Goal: Transaction & Acquisition: Purchase product/service

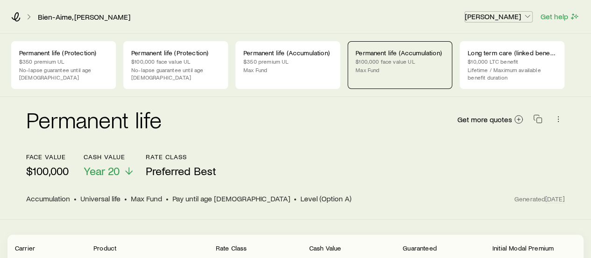
click at [529, 18] on icon "button" at bounding box center [527, 16] width 9 height 9
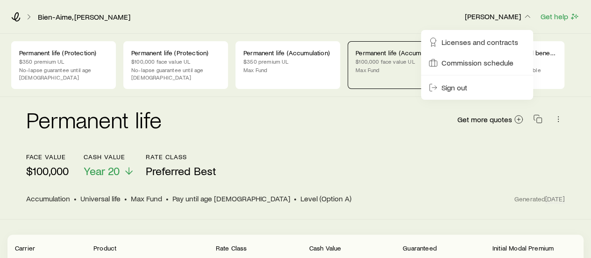
click at [390, 15] on div "Bien-Aime, [PERSON_NAME]" at bounding box center [234, 16] width 446 height 9
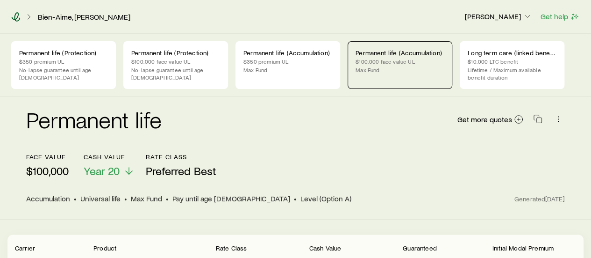
click at [16, 17] on icon at bounding box center [15, 16] width 9 height 9
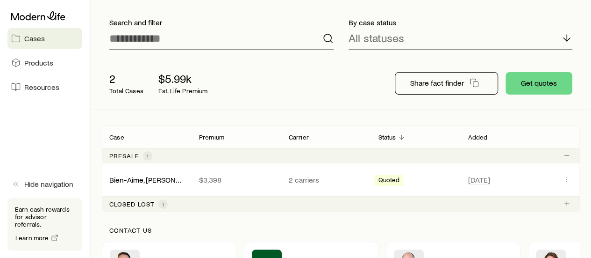
scroll to position [58, 0]
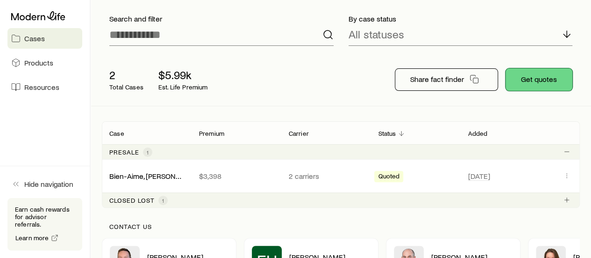
click at [541, 78] on button "Get quotes" at bounding box center [539, 79] width 67 height 22
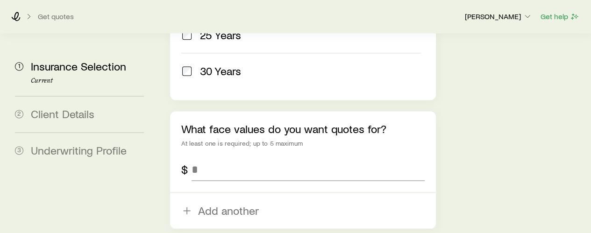
scroll to position [587, 0]
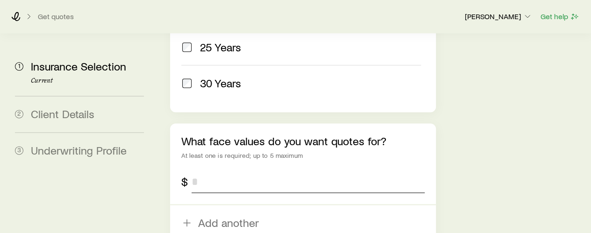
click at [216, 171] on input "tel" at bounding box center [308, 182] width 233 height 22
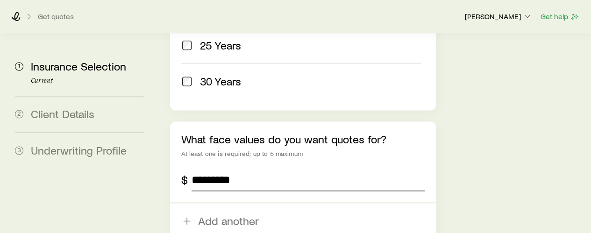
scroll to position [622, 0]
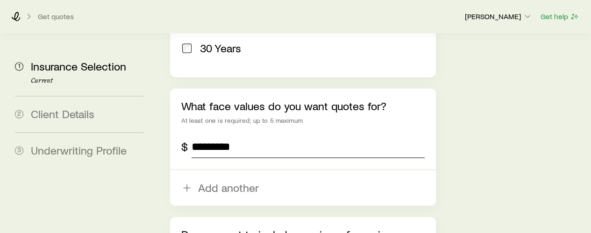
type input "*********"
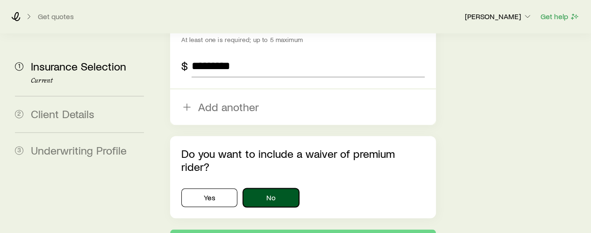
scroll to position [708, 0]
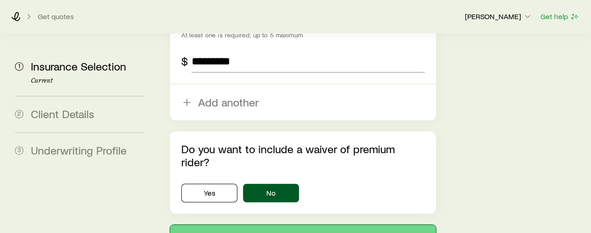
click at [253, 225] on button "Next: Client Details" at bounding box center [303, 236] width 266 height 22
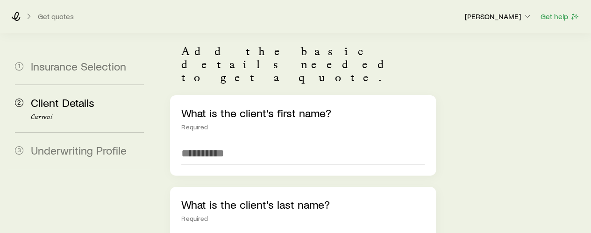
scroll to position [107, 0]
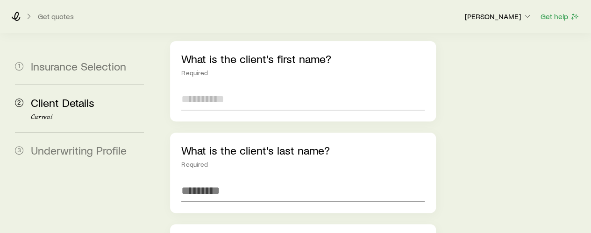
click at [195, 88] on input "text" at bounding box center [302, 99] width 243 height 22
type input "*"
type input "******"
click at [239, 176] on div "What is the client's last name? Required" at bounding box center [303, 173] width 266 height 80
click at [238, 180] on input "text" at bounding box center [302, 191] width 243 height 22
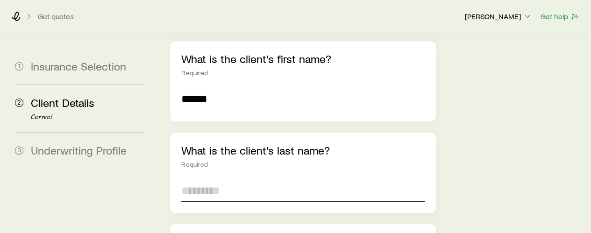
click at [238, 180] on input "text" at bounding box center [302, 191] width 243 height 22
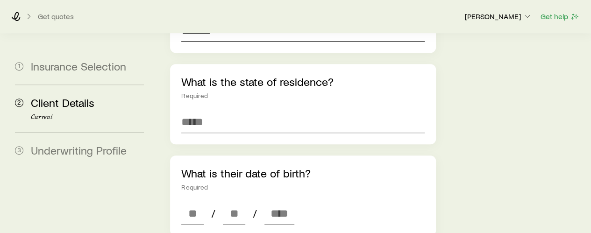
scroll to position [270, 0]
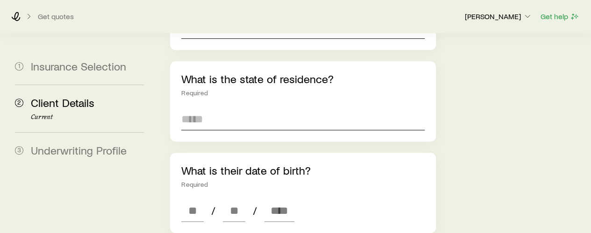
type input "*******"
click at [317, 108] on input at bounding box center [302, 119] width 243 height 22
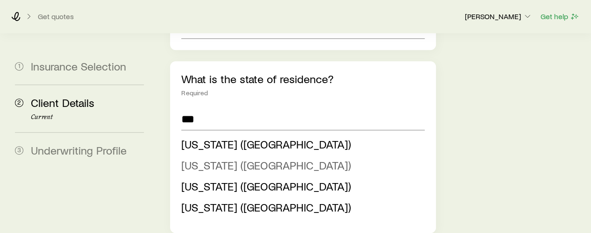
click at [199, 159] on span "[US_STATE] ([GEOGRAPHIC_DATA])" at bounding box center [266, 166] width 170 height 14
type input "**********"
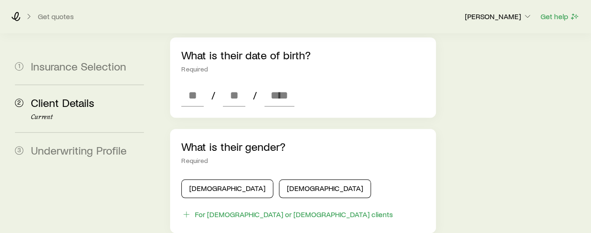
scroll to position [387, 0]
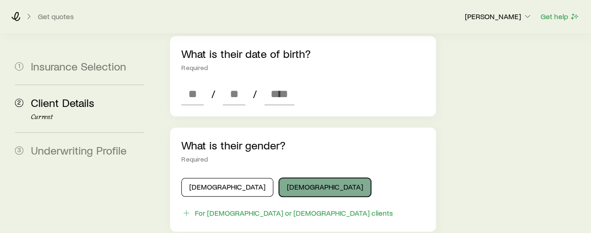
click at [279, 178] on button "[DEMOGRAPHIC_DATA]" at bounding box center [325, 187] width 92 height 19
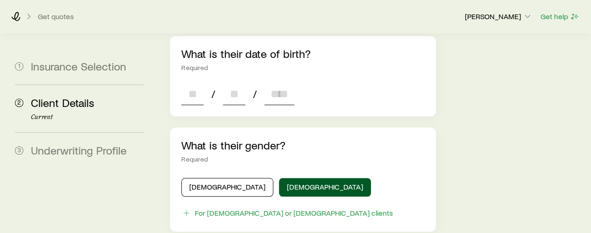
click at [184, 83] on input at bounding box center [192, 94] width 22 height 22
type input "**"
type input "****"
type input "*"
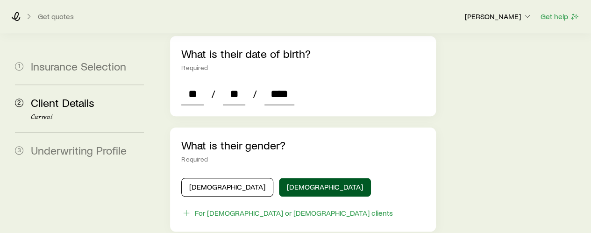
type input "*"
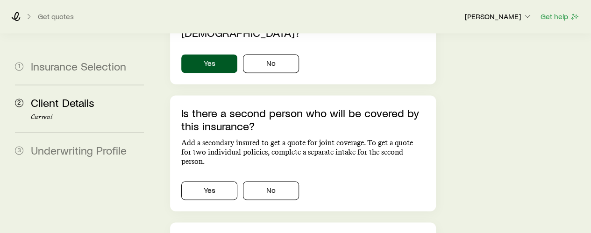
scroll to position [631, 0]
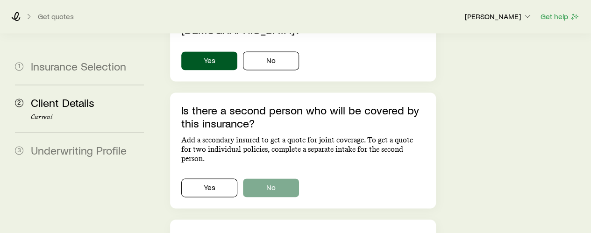
type input "****"
click at [282, 179] on button "No" at bounding box center [271, 188] width 56 height 19
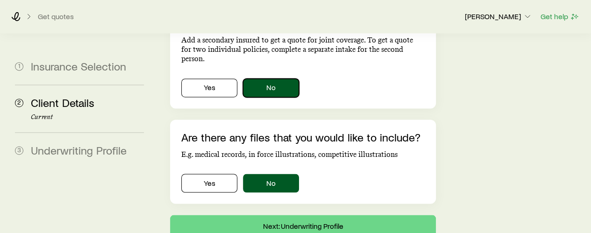
scroll to position [739, 0]
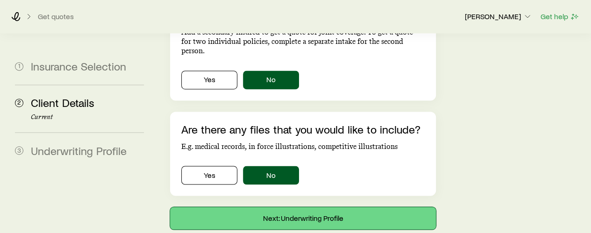
click at [275, 207] on button "Next: Underwriting Profile" at bounding box center [303, 218] width 266 height 22
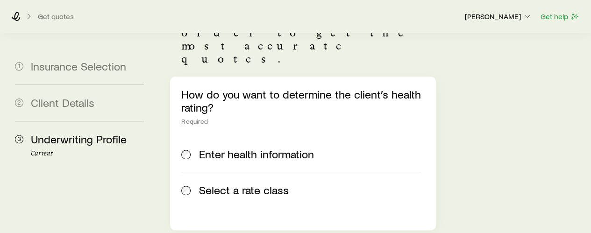
scroll to position [113, 0]
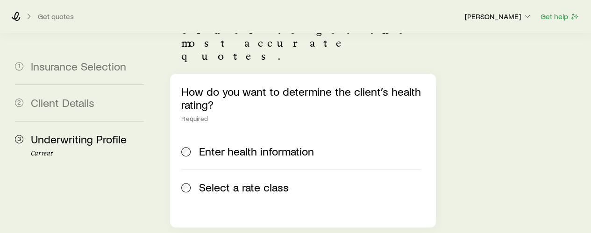
click at [186, 181] on span at bounding box center [186, 187] width 10 height 13
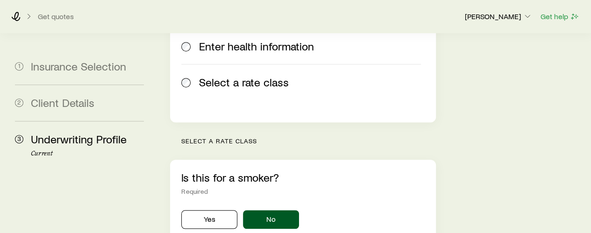
scroll to position [208, 0]
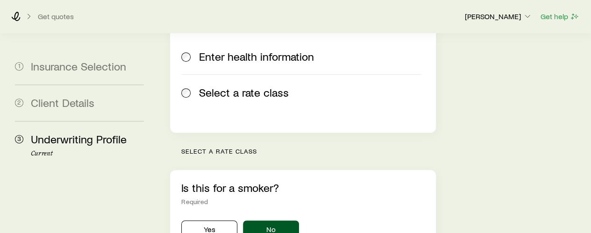
click at [238, 221] on div "Yes No" at bounding box center [302, 230] width 243 height 19
click at [190, 221] on button "Yes" at bounding box center [209, 230] width 56 height 19
click at [282, 221] on button "No" at bounding box center [271, 230] width 56 height 19
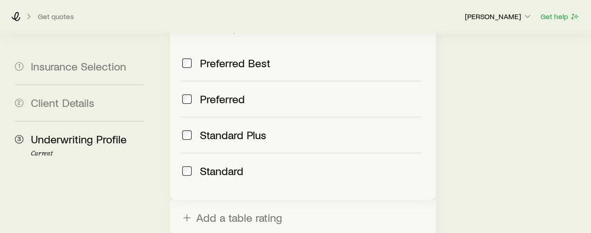
scroll to position [528, 0]
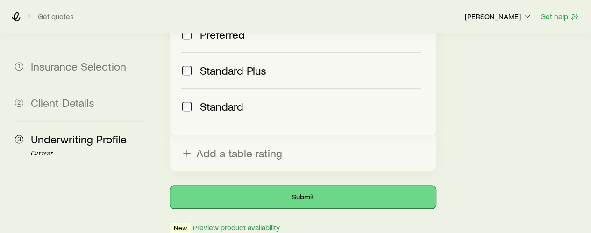
click at [299, 186] on button "Submit" at bounding box center [303, 197] width 266 height 22
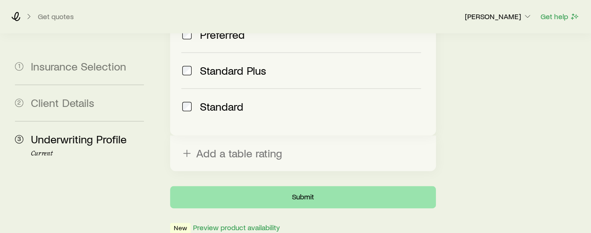
scroll to position [0, 0]
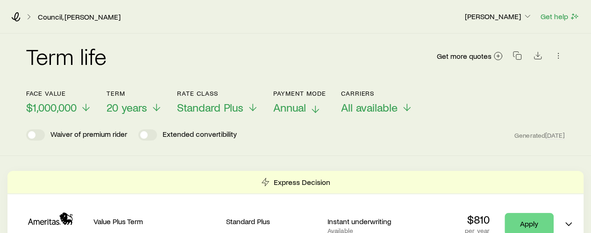
click at [318, 112] on icon at bounding box center [315, 109] width 11 height 11
click at [322, 113] on polyline at bounding box center [321, 110] width 7 height 3
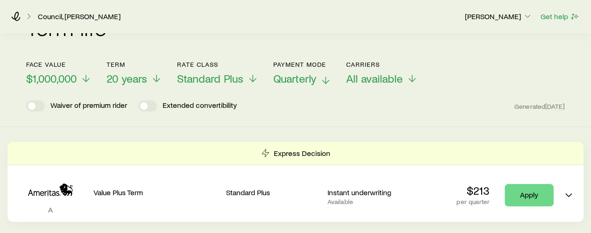
scroll to position [10, 0]
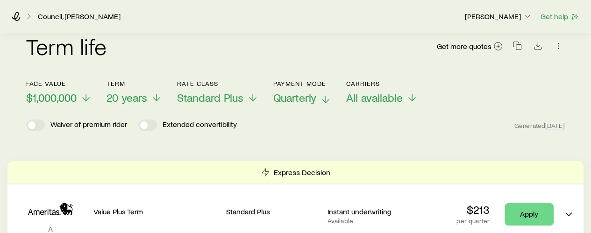
click at [326, 100] on line at bounding box center [326, 99] width 0 height 7
click at [253, 99] on line at bounding box center [253, 99] width 0 height 7
click at [354, 122] on div "Waiver of premium rider Extended convertibility Generated [DATE]" at bounding box center [295, 125] width 539 height 11
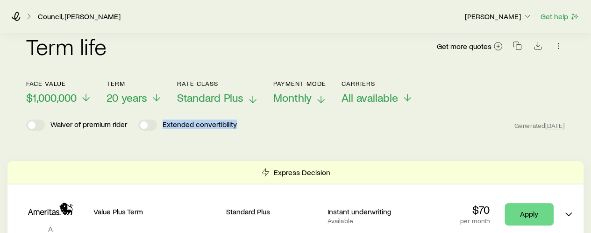
click at [253, 100] on line at bounding box center [253, 99] width 0 height 7
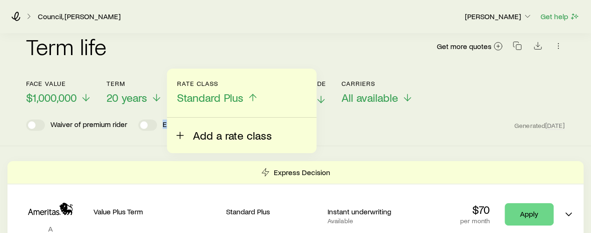
click at [183, 136] on icon at bounding box center [179, 135] width 11 height 11
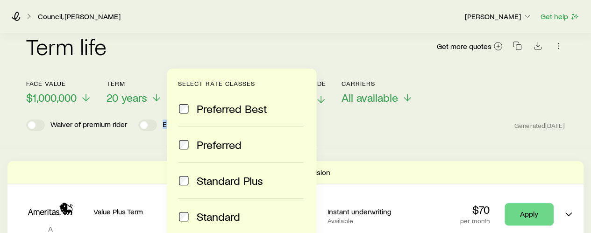
click at [183, 136] on label "Preferred" at bounding box center [240, 145] width 125 height 36
click at [406, 122] on div "Waiver of premium rider Extended convertibility Generated [DATE]" at bounding box center [295, 125] width 539 height 11
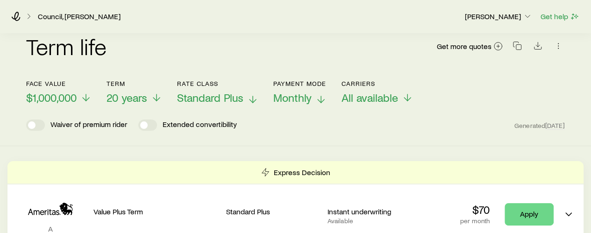
click at [252, 103] on icon at bounding box center [252, 99] width 11 height 11
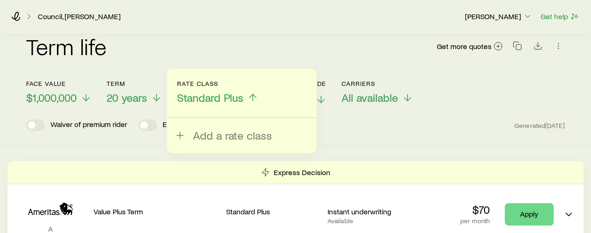
click at [432, 132] on div "Term life Get more quotes Face value $1,000,000 Term 20 years Rate Class Standa…" at bounding box center [295, 85] width 591 height 123
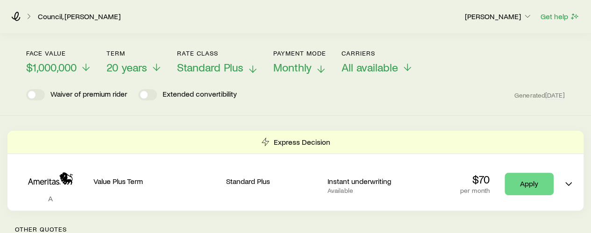
scroll to position [0, 0]
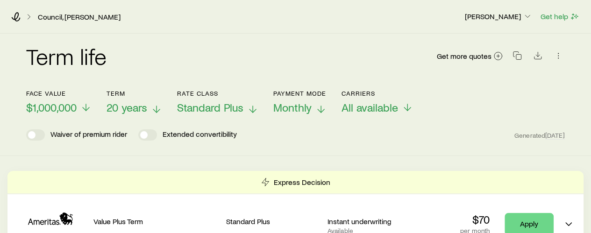
click at [157, 108] on line at bounding box center [157, 109] width 0 height 7
click at [50, 16] on link "Council, [PERSON_NAME]" at bounding box center [79, 17] width 84 height 9
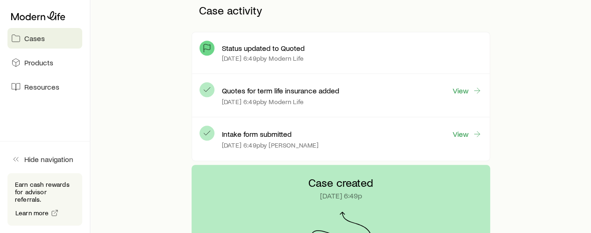
scroll to position [258, 0]
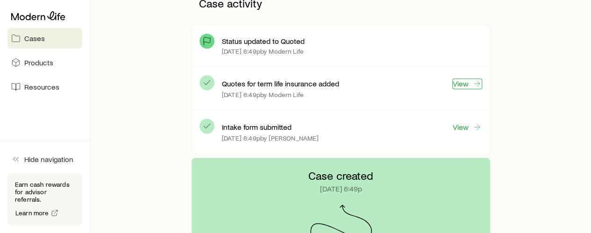
click at [470, 85] on link "View" at bounding box center [468, 84] width 30 height 11
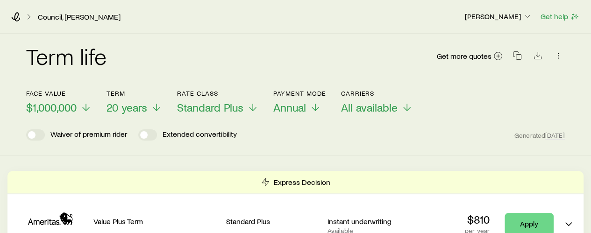
click at [470, 85] on div "Term life Get more quotes" at bounding box center [295, 62] width 539 height 56
click at [557, 59] on icon "button" at bounding box center [558, 55] width 9 height 9
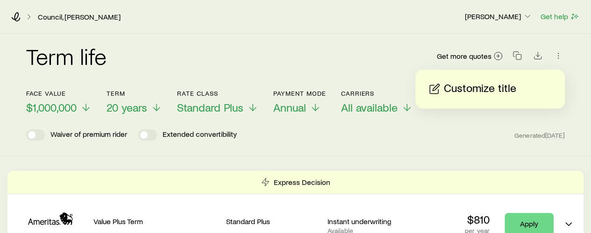
click at [591, 79] on div "Term life Get more quotes Face value $1,000,000 Term 20 years Rate Class Standa…" at bounding box center [295, 95] width 591 height 123
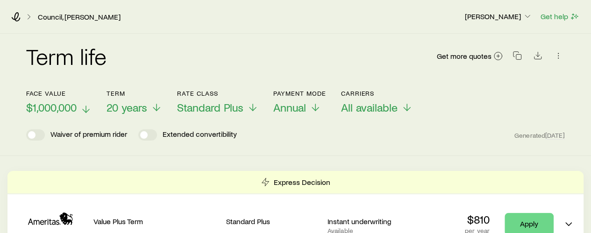
click at [84, 107] on icon at bounding box center [85, 109] width 11 height 11
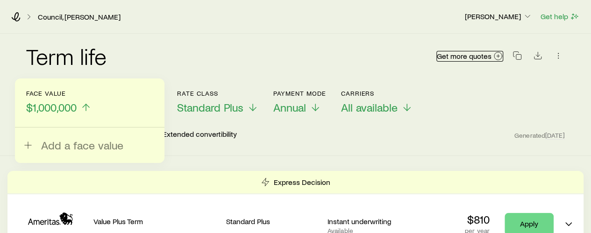
click at [452, 59] on span "Get more quotes" at bounding box center [464, 55] width 55 height 7
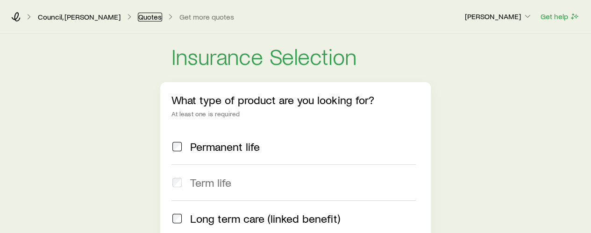
click at [138, 20] on link "Quotes" at bounding box center [150, 17] width 24 height 9
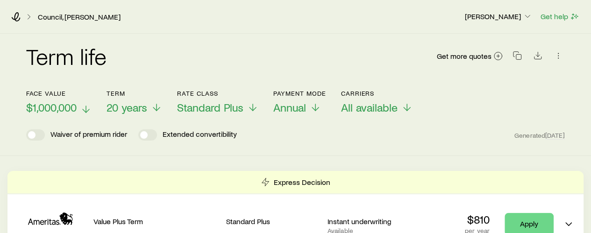
click at [86, 110] on icon at bounding box center [85, 109] width 11 height 11
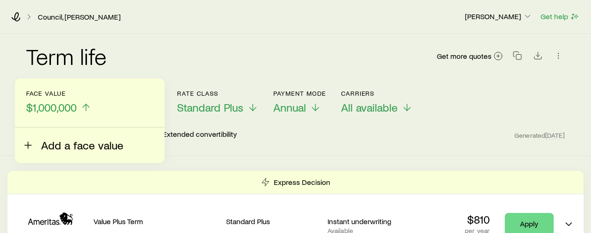
click at [62, 147] on span "Add a face value" at bounding box center [82, 145] width 82 height 13
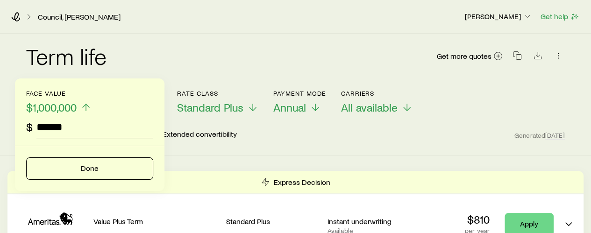
type input "*******"
click at [326, 146] on div "Term life Get more quotes Face value $1,000,000 $ ******* Done Term 20 years Ra…" at bounding box center [295, 95] width 591 height 123
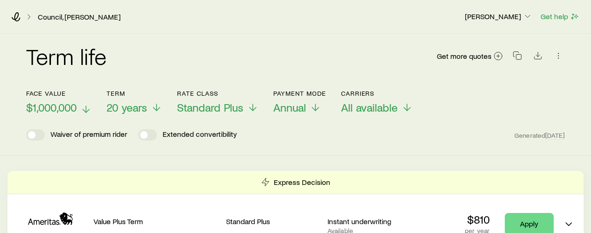
click at [63, 111] on span "$1,000,000" at bounding box center [51, 107] width 50 height 13
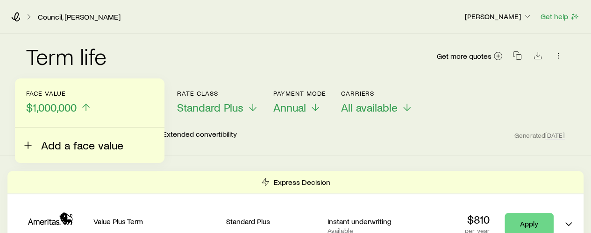
click at [69, 148] on span "Add a face value" at bounding box center [82, 145] width 82 height 13
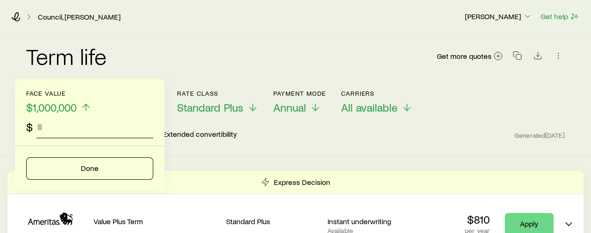
click at [66, 136] on input "faceAmount" at bounding box center [94, 127] width 117 height 22
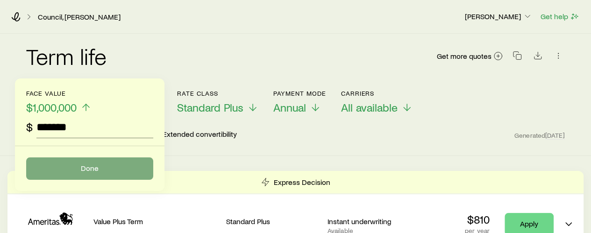
type input "*******"
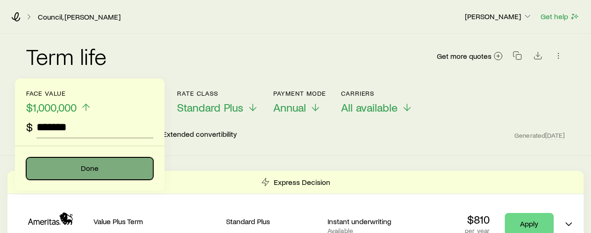
click at [84, 171] on button "Done" at bounding box center [89, 169] width 127 height 22
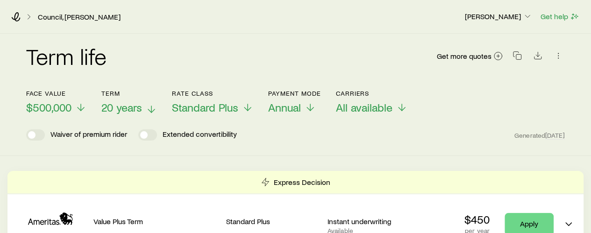
click at [141, 108] on span "20 years" at bounding box center [121, 107] width 41 height 13
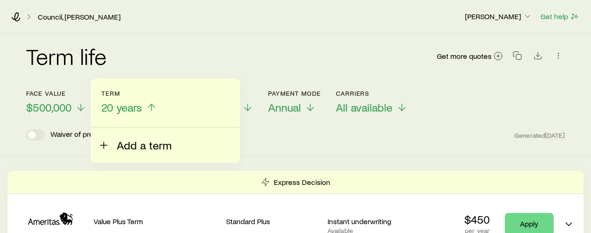
click at [132, 145] on span "Add a term" at bounding box center [144, 145] width 55 height 13
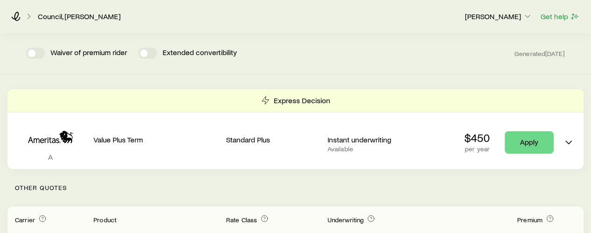
scroll to position [53, 0]
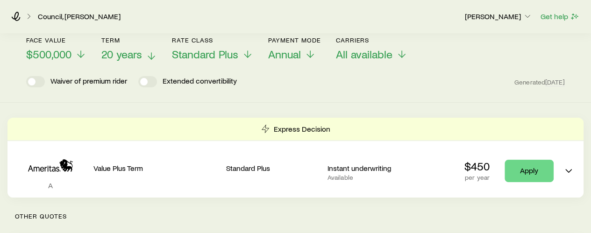
click at [148, 60] on p "20 years" at bounding box center [129, 54] width 56 height 13
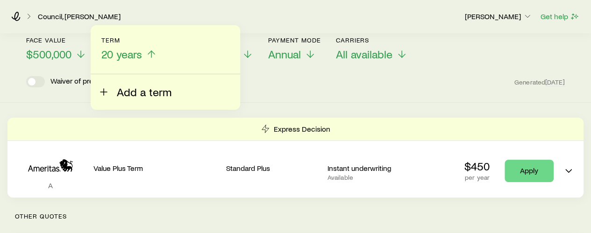
click at [123, 92] on span "Add a term" at bounding box center [144, 92] width 55 height 13
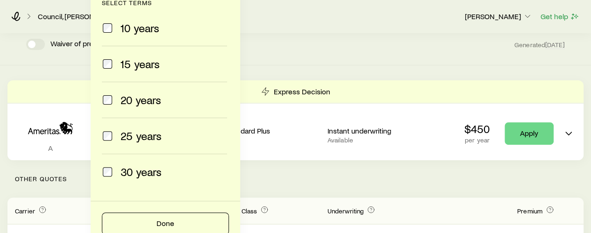
scroll to position [109, 0]
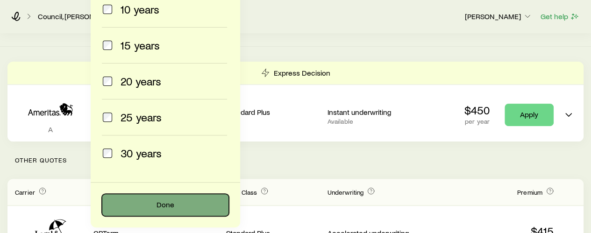
click at [130, 204] on button "Done" at bounding box center [165, 205] width 127 height 22
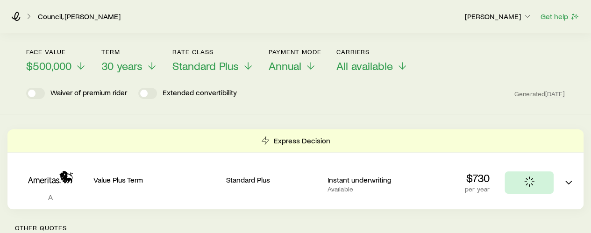
scroll to position [19, 0]
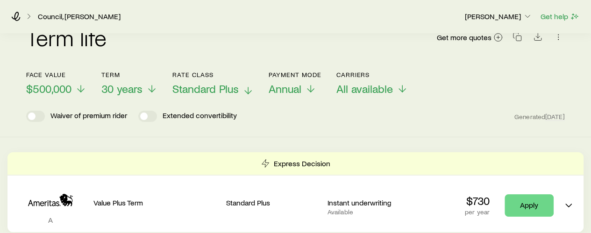
click at [222, 87] on span "Standard Plus" at bounding box center [206, 88] width 66 height 13
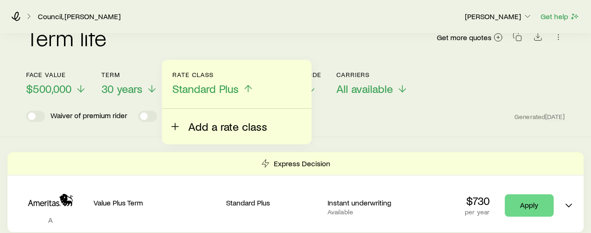
click at [193, 130] on span "Add a rate class" at bounding box center [227, 126] width 79 height 13
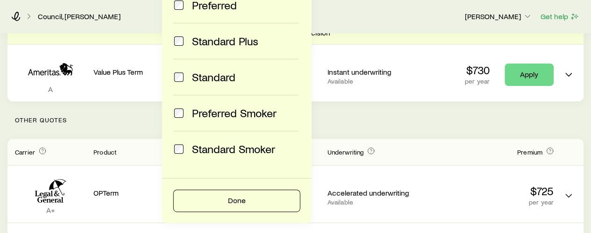
scroll to position [168, 0]
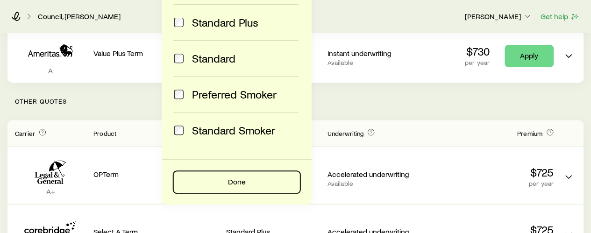
click at [264, 181] on button "Done" at bounding box center [236, 182] width 127 height 22
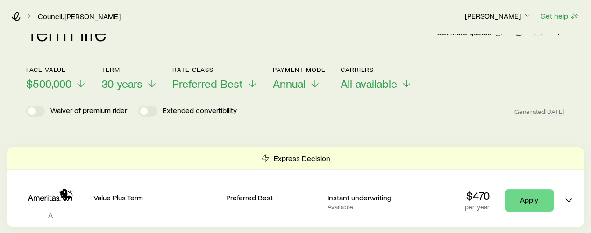
scroll to position [0, 0]
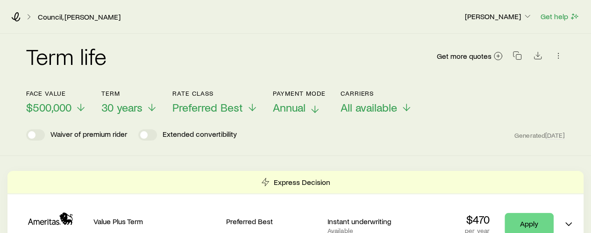
click at [306, 108] on p "Annual" at bounding box center [299, 107] width 53 height 13
click at [150, 109] on polyline at bounding box center [152, 110] width 7 height 3
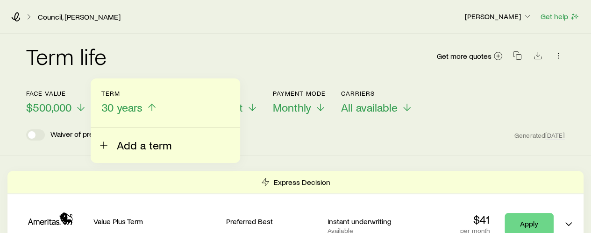
click at [106, 149] on icon at bounding box center [103, 145] width 11 height 11
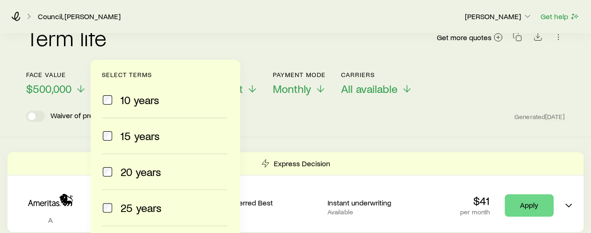
scroll to position [94, 0]
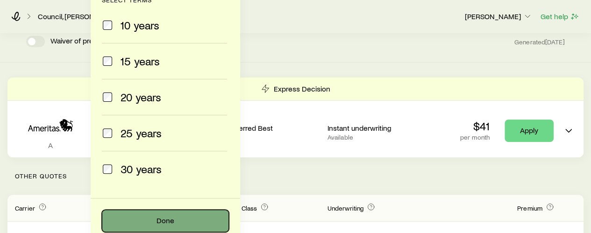
click at [177, 226] on button "Done" at bounding box center [165, 221] width 127 height 22
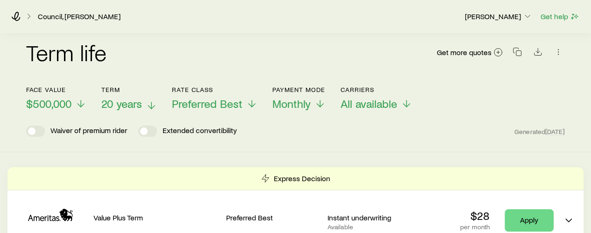
scroll to position [0, 0]
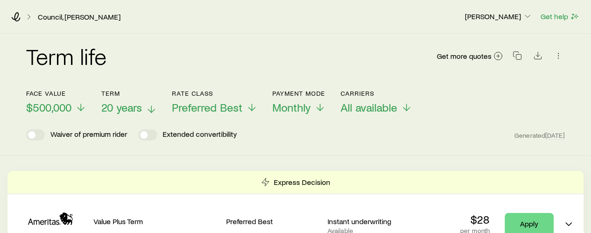
click at [149, 112] on icon at bounding box center [151, 109] width 11 height 11
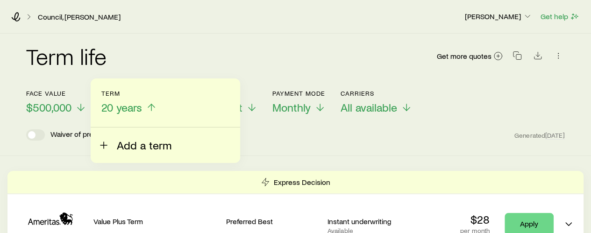
click at [139, 147] on span "Add a term" at bounding box center [144, 145] width 55 height 13
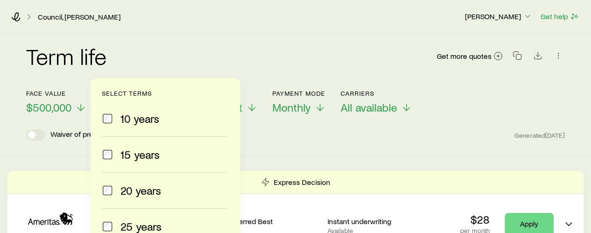
click at [108, 125] on span at bounding box center [107, 118] width 11 height 13
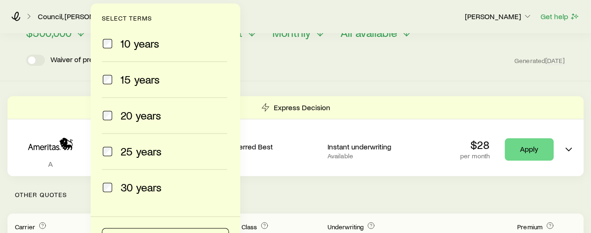
scroll to position [94, 0]
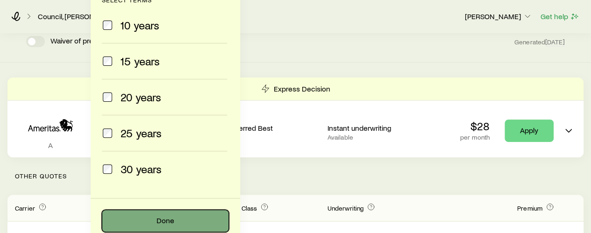
click at [141, 225] on button "Done" at bounding box center [165, 221] width 127 height 22
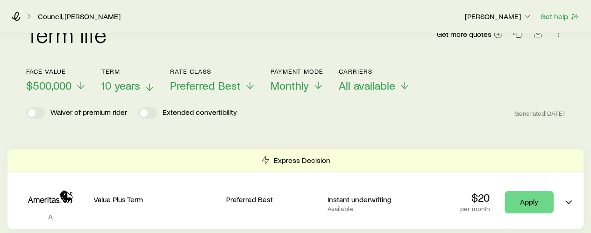
scroll to position [19, 0]
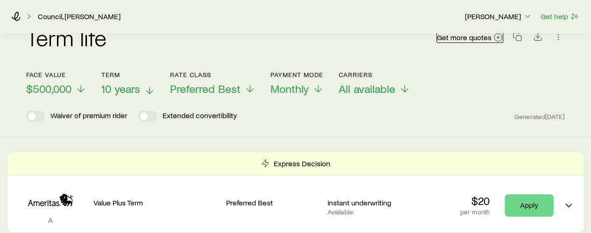
click at [453, 40] on span "Get more quotes" at bounding box center [464, 37] width 55 height 7
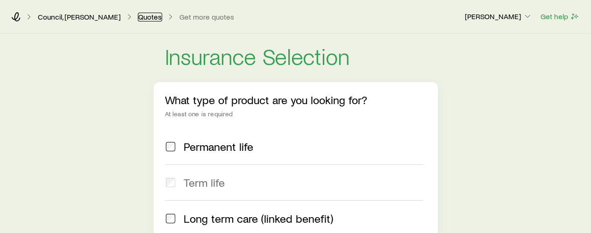
click at [138, 19] on link "Quotes" at bounding box center [150, 17] width 24 height 9
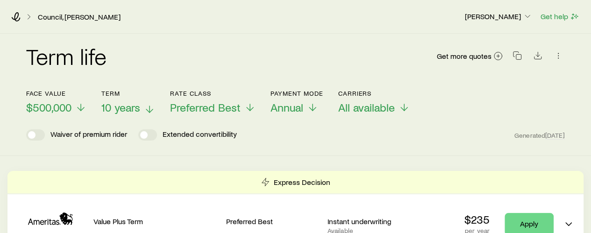
click at [153, 108] on icon at bounding box center [149, 109] width 11 height 11
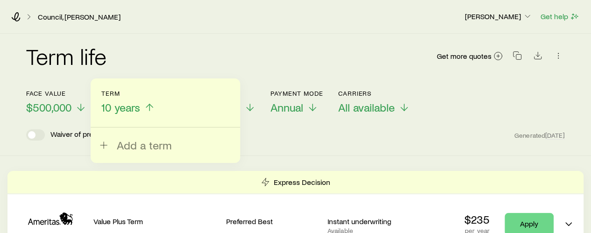
click at [153, 108] on icon at bounding box center [149, 107] width 11 height 11
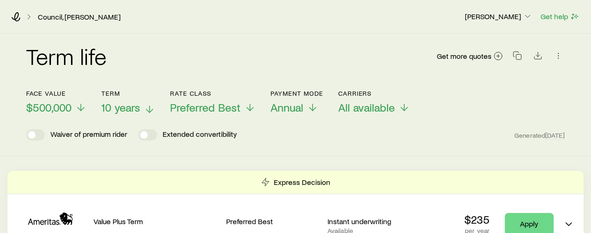
click at [153, 108] on icon at bounding box center [149, 109] width 11 height 11
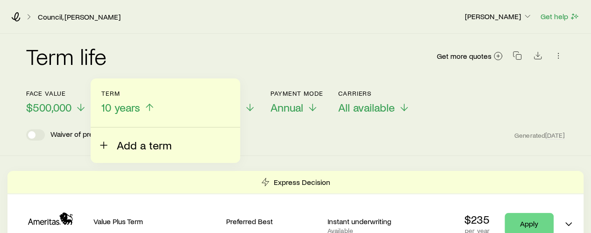
click at [103, 147] on icon at bounding box center [103, 145] width 11 height 11
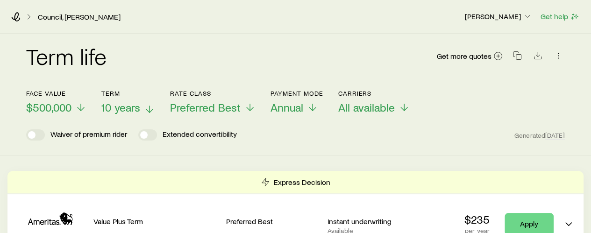
click at [149, 111] on polyline at bounding box center [149, 110] width 7 height 3
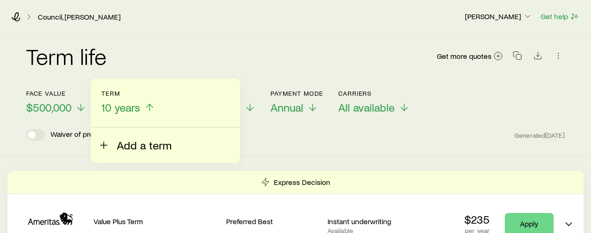
click at [107, 151] on button "Add a term" at bounding box center [134, 140] width 73 height 24
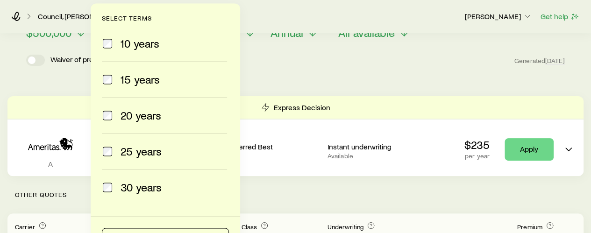
scroll to position [94, 0]
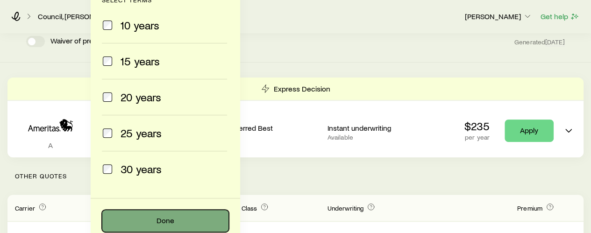
click at [144, 219] on button "Done" at bounding box center [165, 221] width 127 height 22
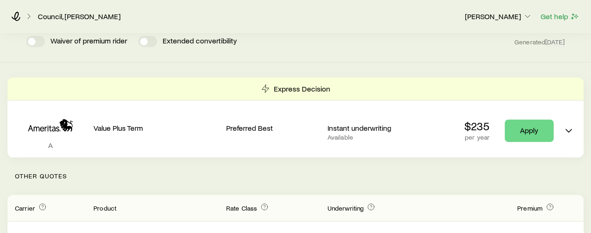
click at [144, 219] on header "Carrier Product Rate Class Underwriting Premium" at bounding box center [295, 208] width 577 height 26
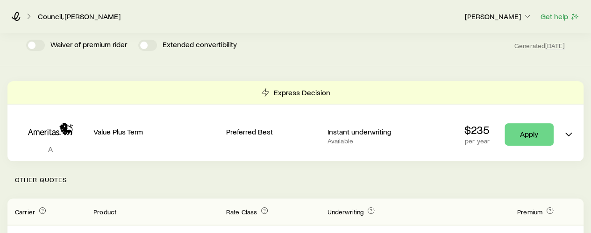
scroll to position [0, 0]
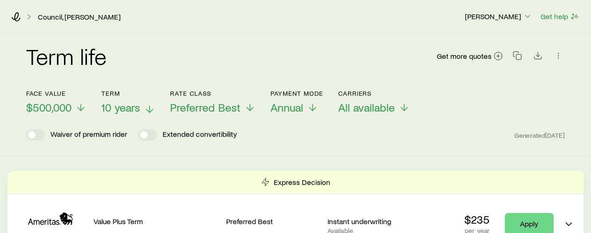
click at [147, 108] on icon at bounding box center [149, 109] width 11 height 11
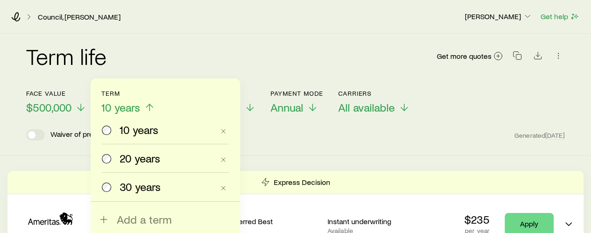
click at [235, 169] on div "10 years 20 years 30 years Add a term" at bounding box center [166, 158] width 150 height 159
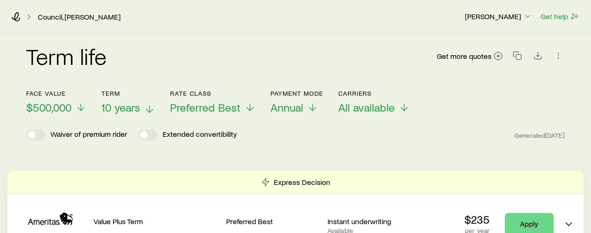
click at [268, 148] on div "Term life Get more quotes Face value $500,000 Term 10 years Rate Class Preferre…" at bounding box center [295, 95] width 591 height 123
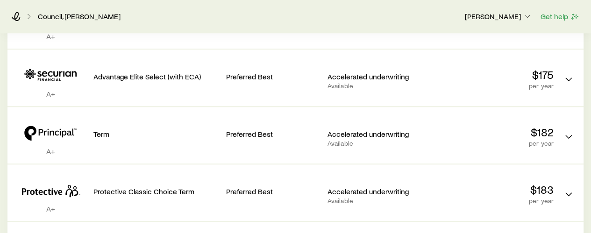
scroll to position [434, 0]
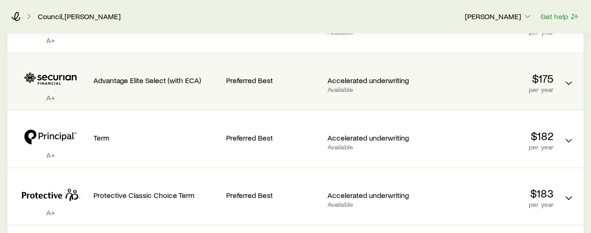
click at [521, 94] on div "$175 per year" at bounding box center [491, 82] width 125 height 42
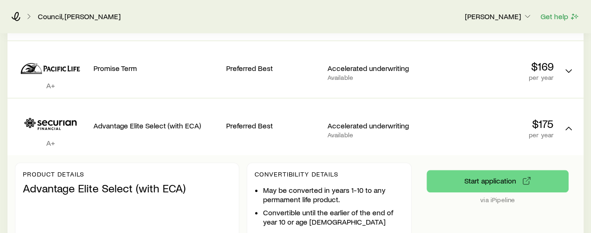
scroll to position [413, 0]
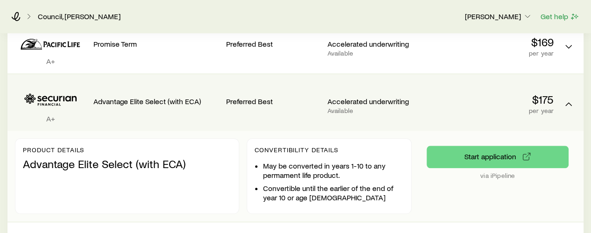
click at [288, 192] on li "Convertible until the earlier of the end of year 10 or age [DEMOGRAPHIC_DATA]" at bounding box center [333, 193] width 141 height 19
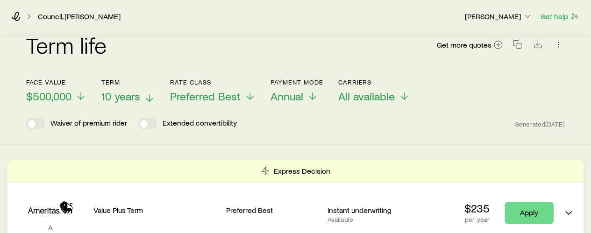
scroll to position [0, 0]
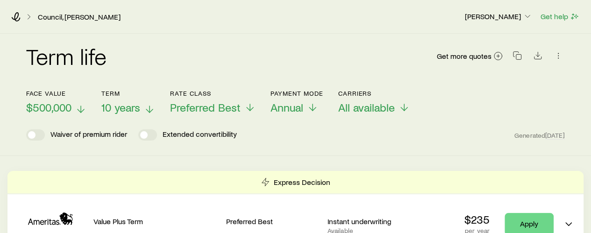
click at [81, 109] on line at bounding box center [81, 109] width 0 height 7
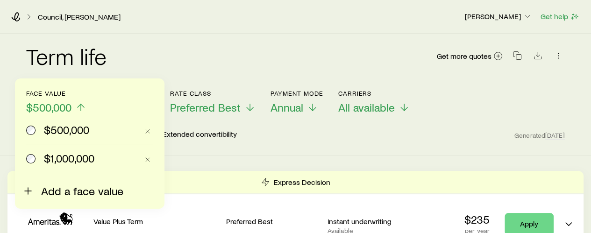
click at [32, 191] on icon at bounding box center [27, 191] width 11 height 11
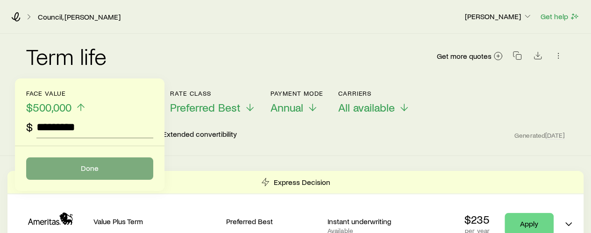
type input "*********"
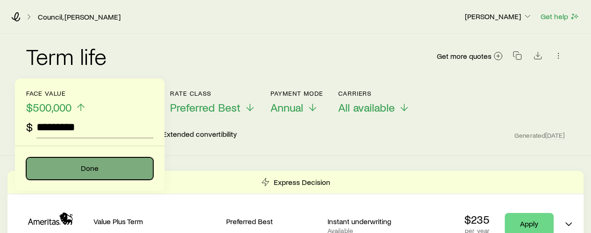
click at [57, 168] on button "Done" at bounding box center [89, 169] width 127 height 22
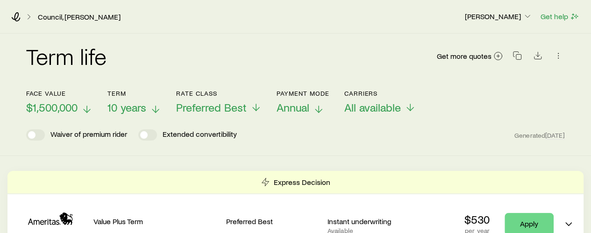
click at [317, 109] on icon at bounding box center [318, 109] width 11 height 11
click at [158, 112] on icon at bounding box center [155, 109] width 11 height 11
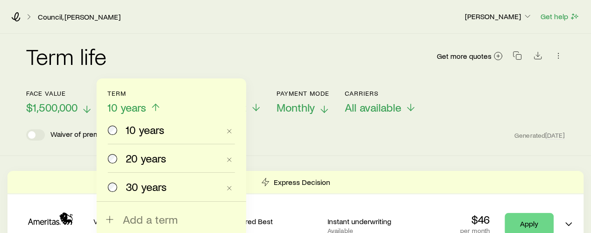
click at [158, 112] on icon at bounding box center [155, 107] width 11 height 11
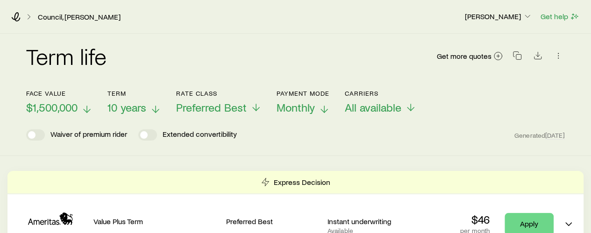
click at [158, 112] on icon at bounding box center [155, 109] width 11 height 11
click at [159, 111] on polyline at bounding box center [157, 110] width 7 height 3
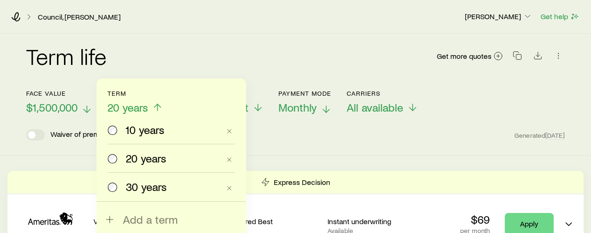
click at [115, 191] on span at bounding box center [113, 186] width 10 height 13
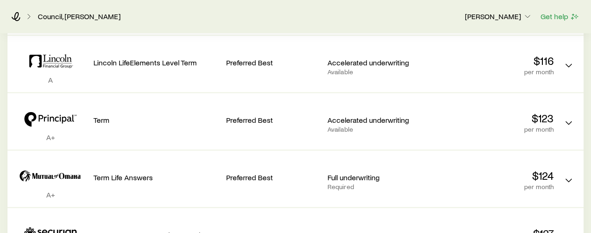
scroll to position [717, 0]
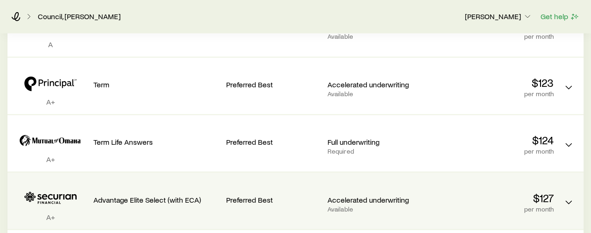
click at [498, 209] on p "per month" at bounding box center [491, 208] width 125 height 7
click at [515, 202] on p "$127" at bounding box center [491, 197] width 125 height 13
click at [553, 199] on p "$127" at bounding box center [491, 197] width 125 height 13
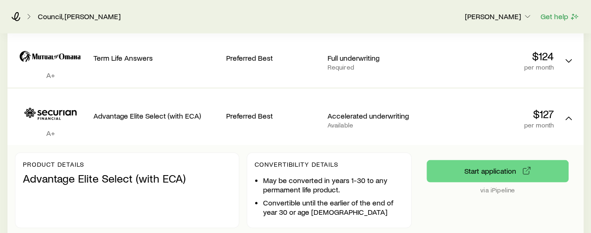
scroll to position [811, 0]
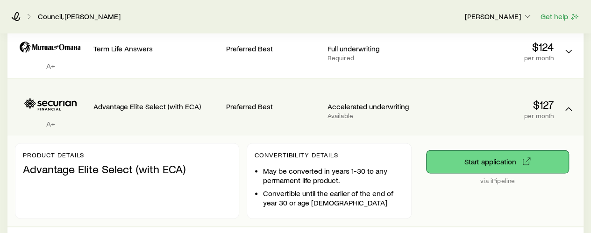
click at [479, 160] on button "Start application" at bounding box center [498, 162] width 142 height 22
